Goal: Find specific page/section: Find specific page/section

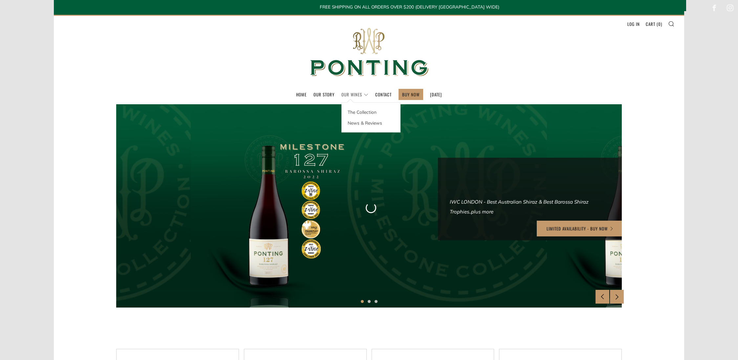
click at [345, 94] on li "Our Wines The Collection News & Reviews" at bounding box center [354, 94] width 27 height 10
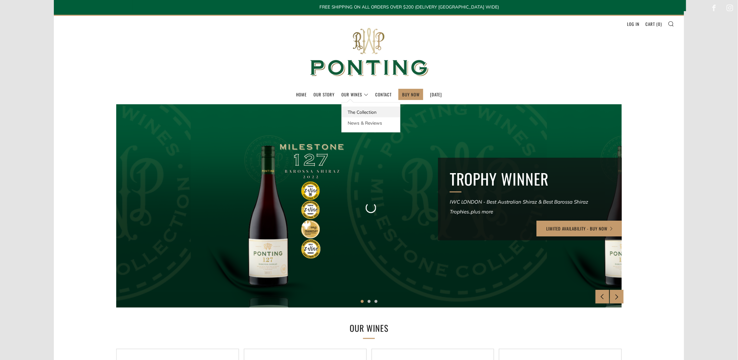
click at [354, 114] on link "The Collection" at bounding box center [371, 112] width 58 height 11
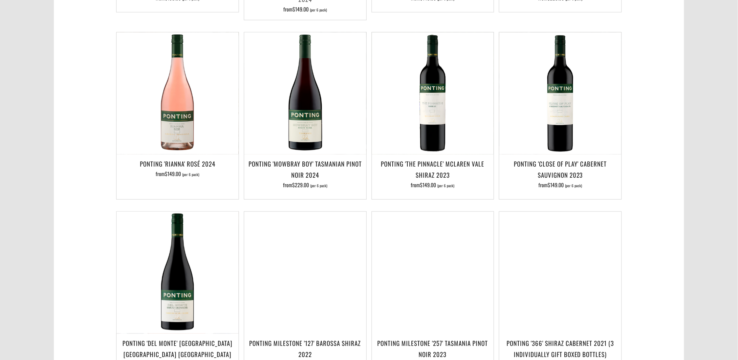
scroll to position [344, 0]
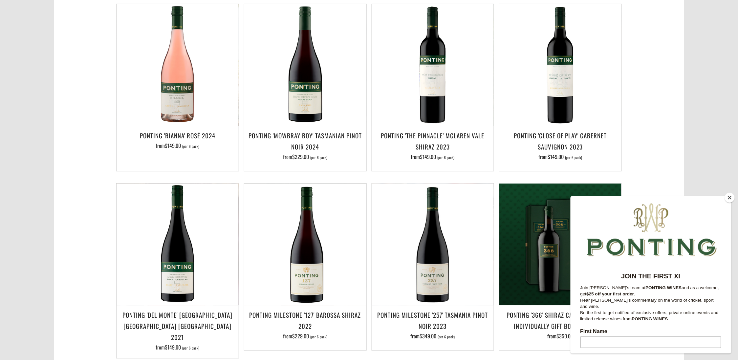
click at [730, 198] on button "Close" at bounding box center [729, 198] width 10 height 10
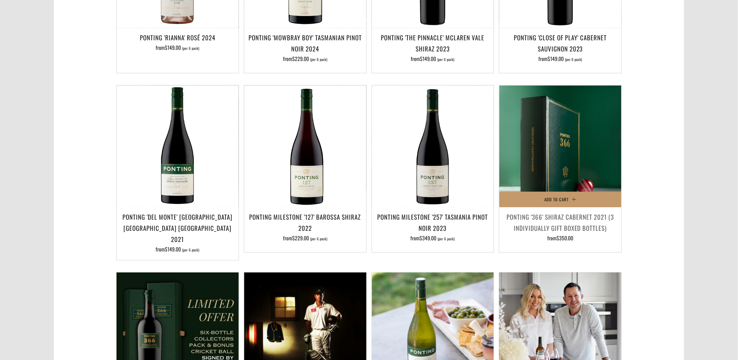
scroll to position [590, 0]
